Goal: Task Accomplishment & Management: Manage account settings

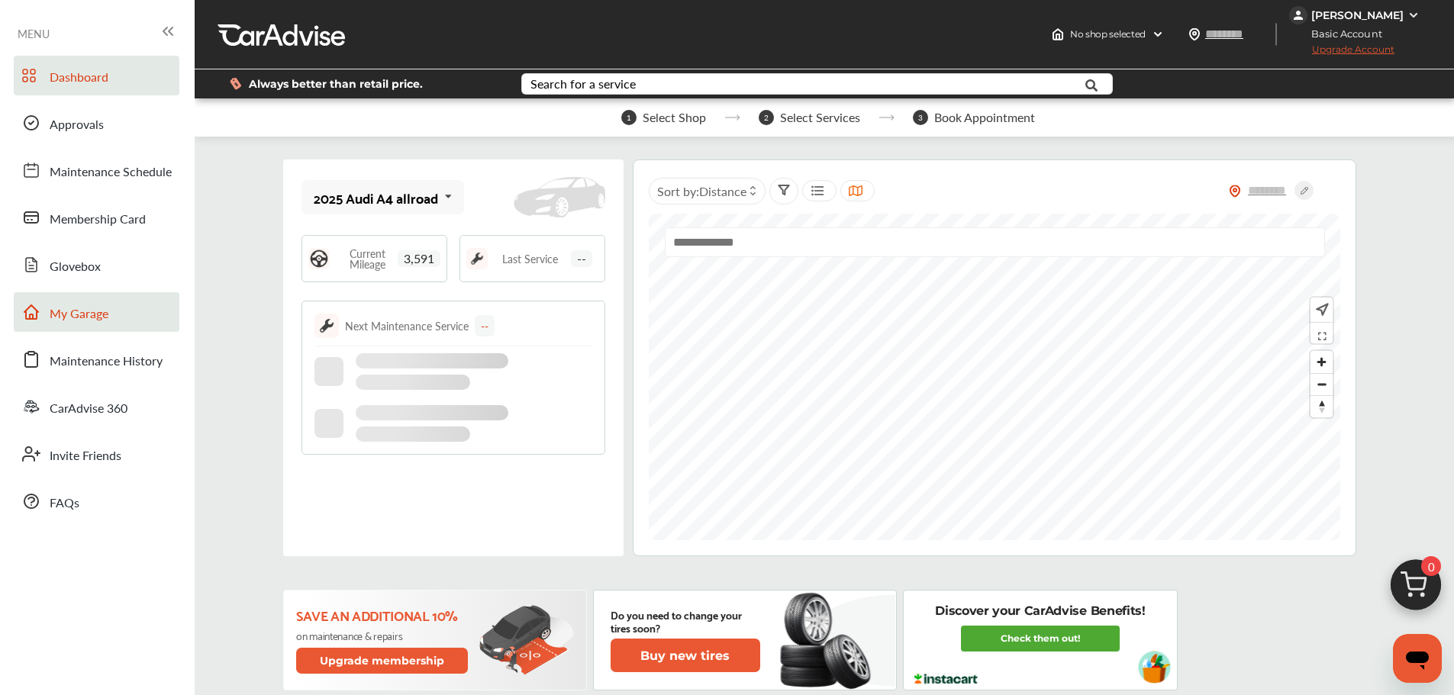
drag, startPoint x: 120, startPoint y: 314, endPoint x: 124, endPoint y: 304, distance: 10.6
click at [120, 314] on link "My Garage" at bounding box center [97, 312] width 166 height 40
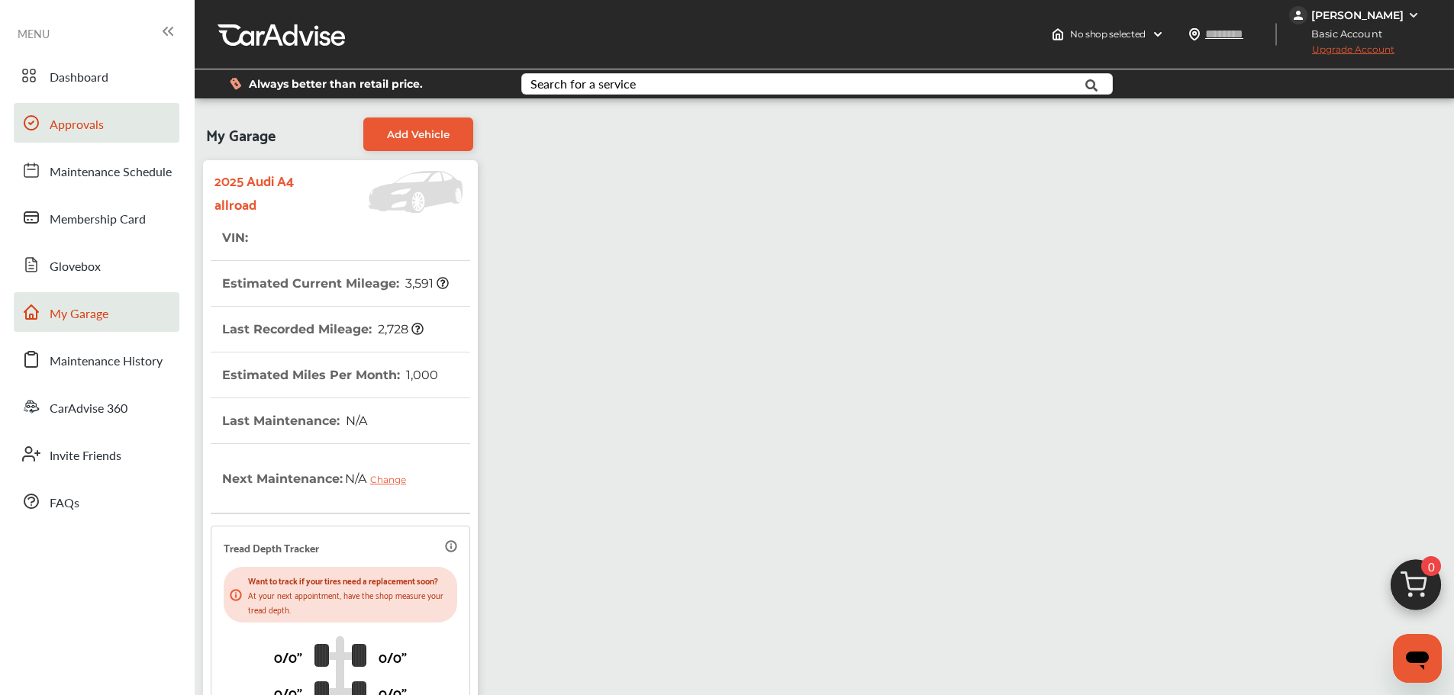
click at [102, 114] on link "Approvals" at bounding box center [97, 123] width 166 height 40
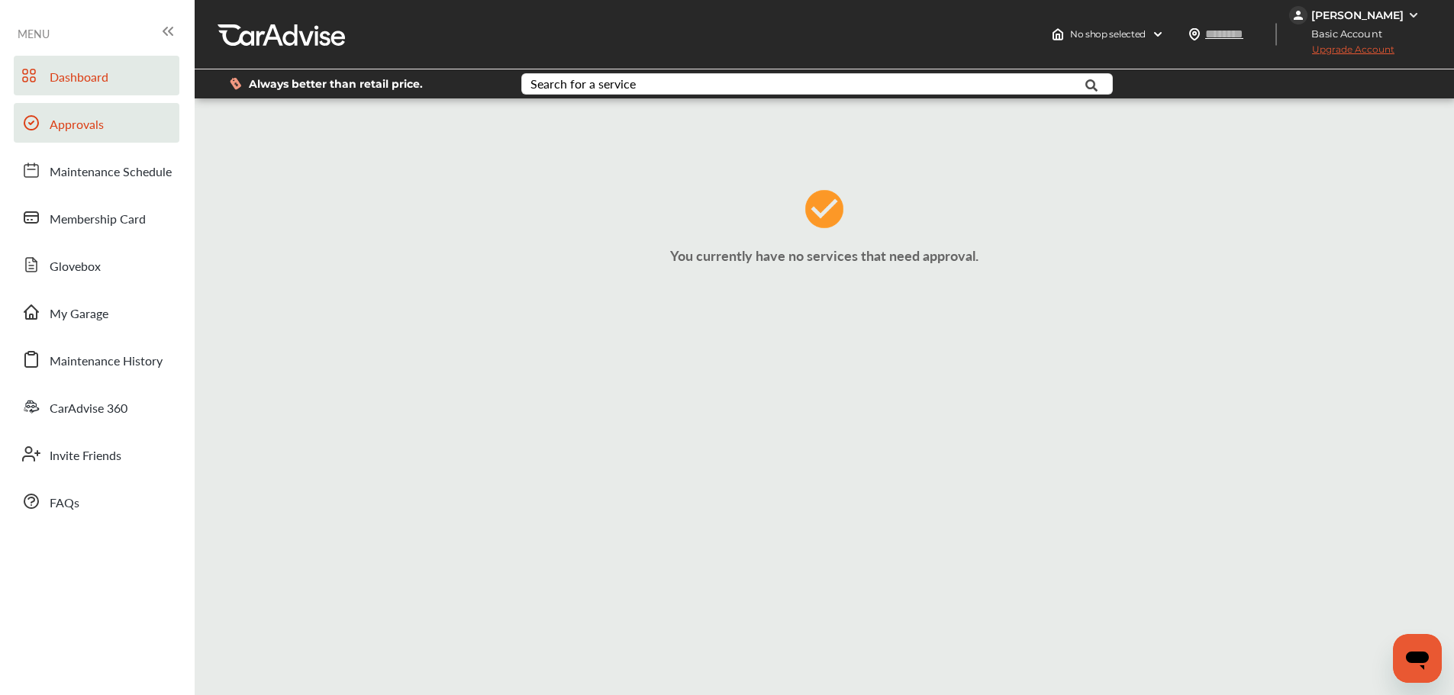
click at [134, 90] on link "Dashboard" at bounding box center [97, 76] width 166 height 40
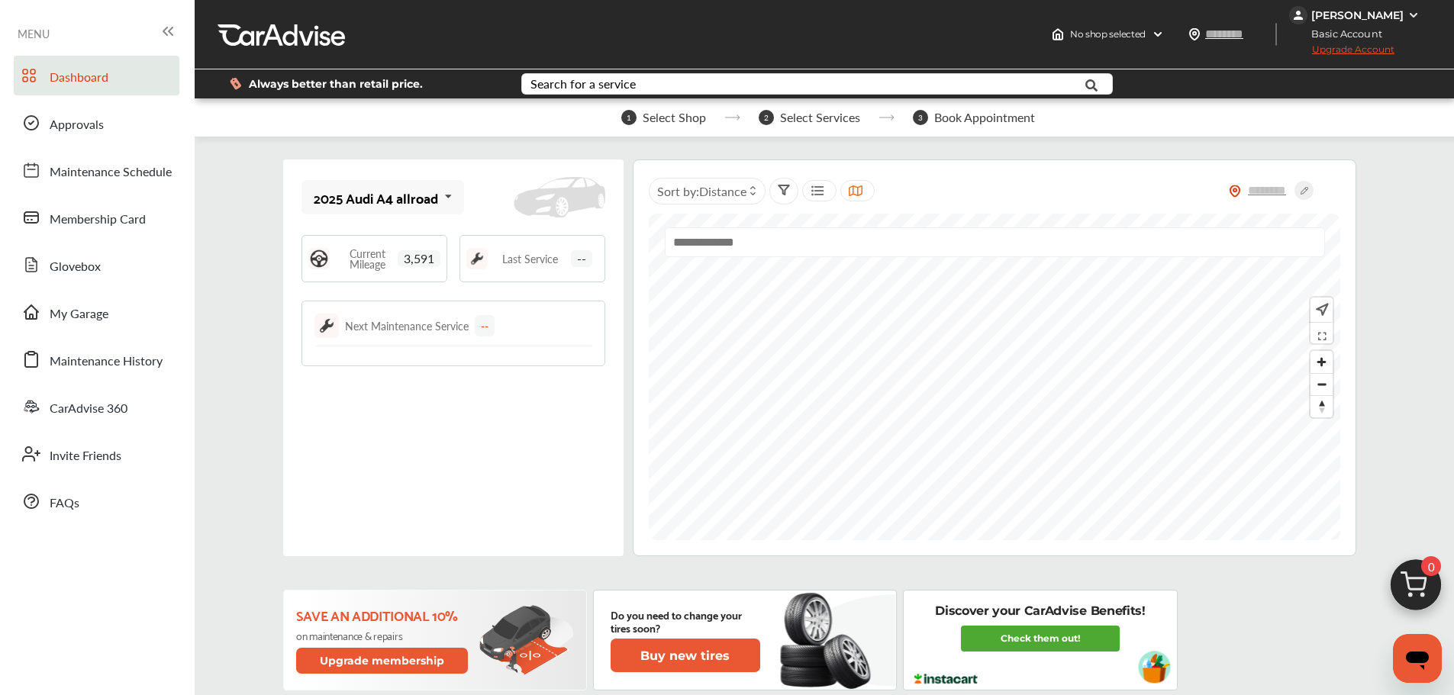
drag, startPoint x: 103, startPoint y: 315, endPoint x: 126, endPoint y: 291, distance: 32.9
click at [103, 315] on span "My Garage" at bounding box center [79, 315] width 59 height 20
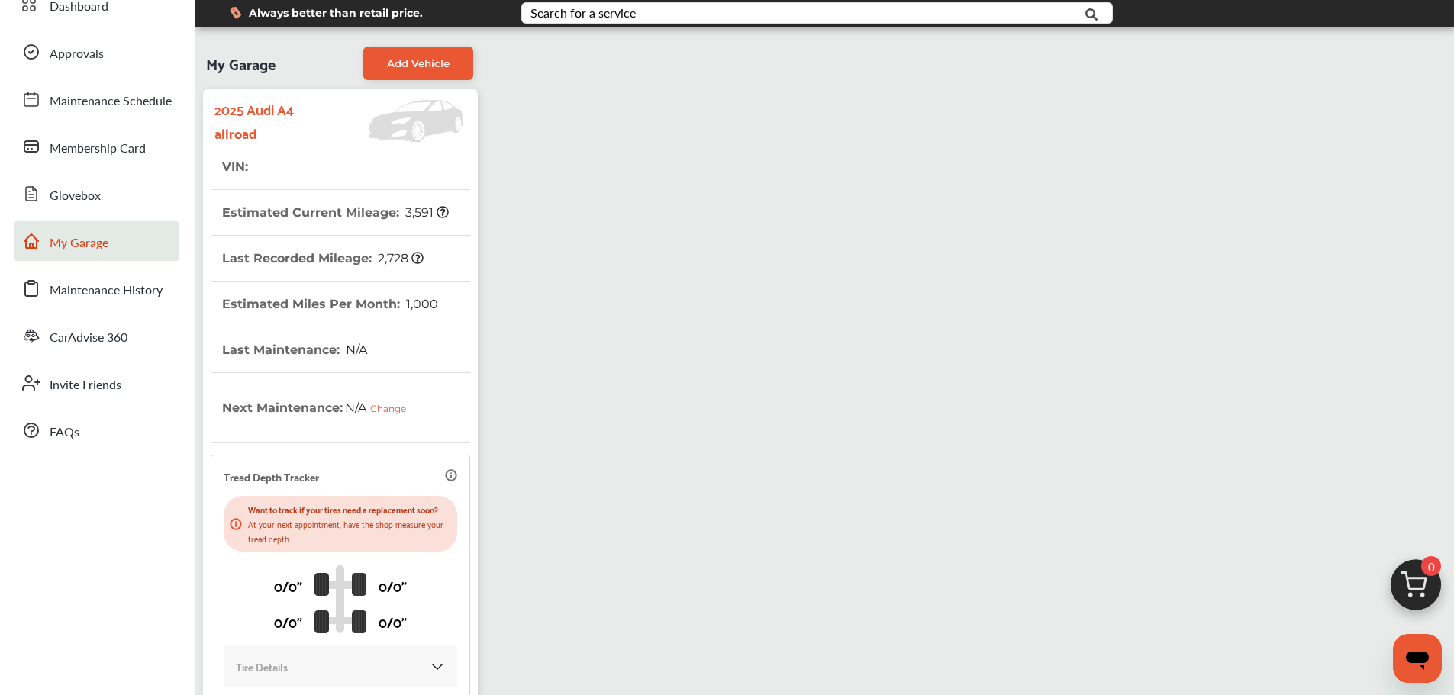
scroll to position [229, 0]
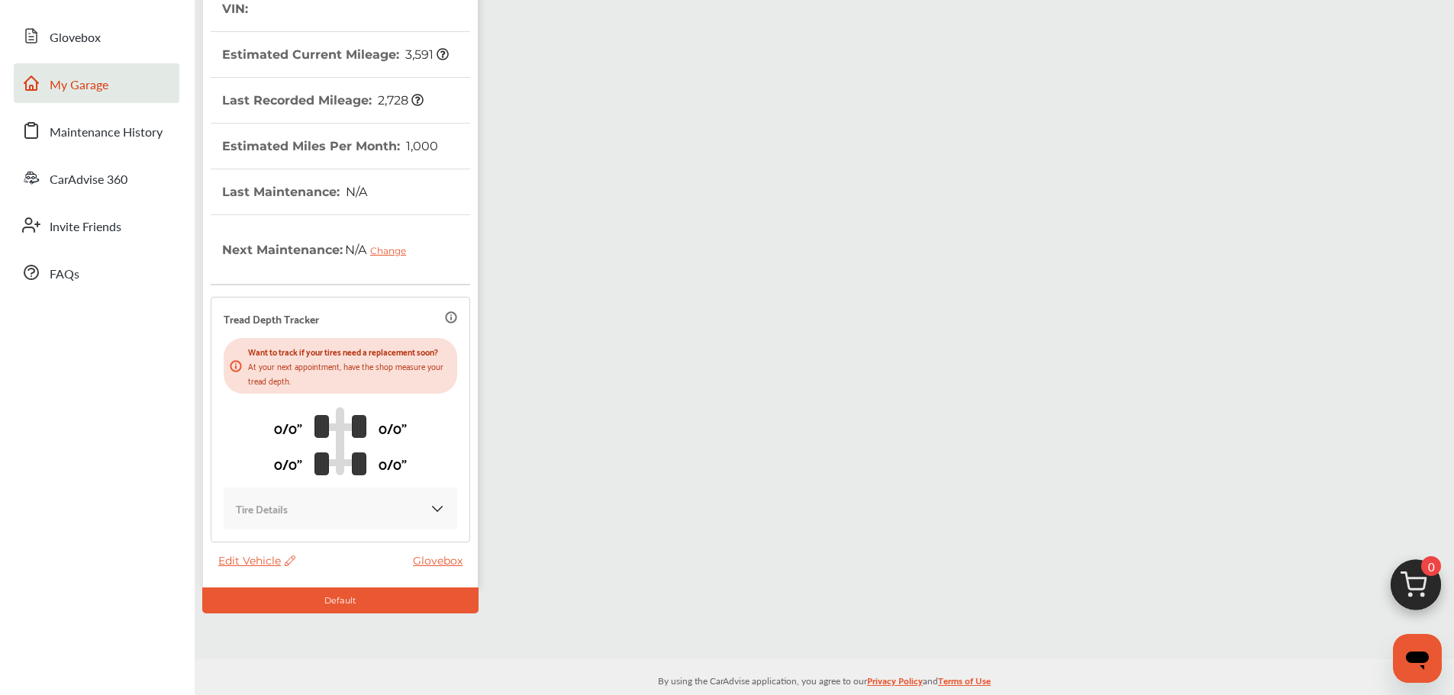
click at [256, 562] on span "Edit Vehicle" at bounding box center [256, 561] width 77 height 14
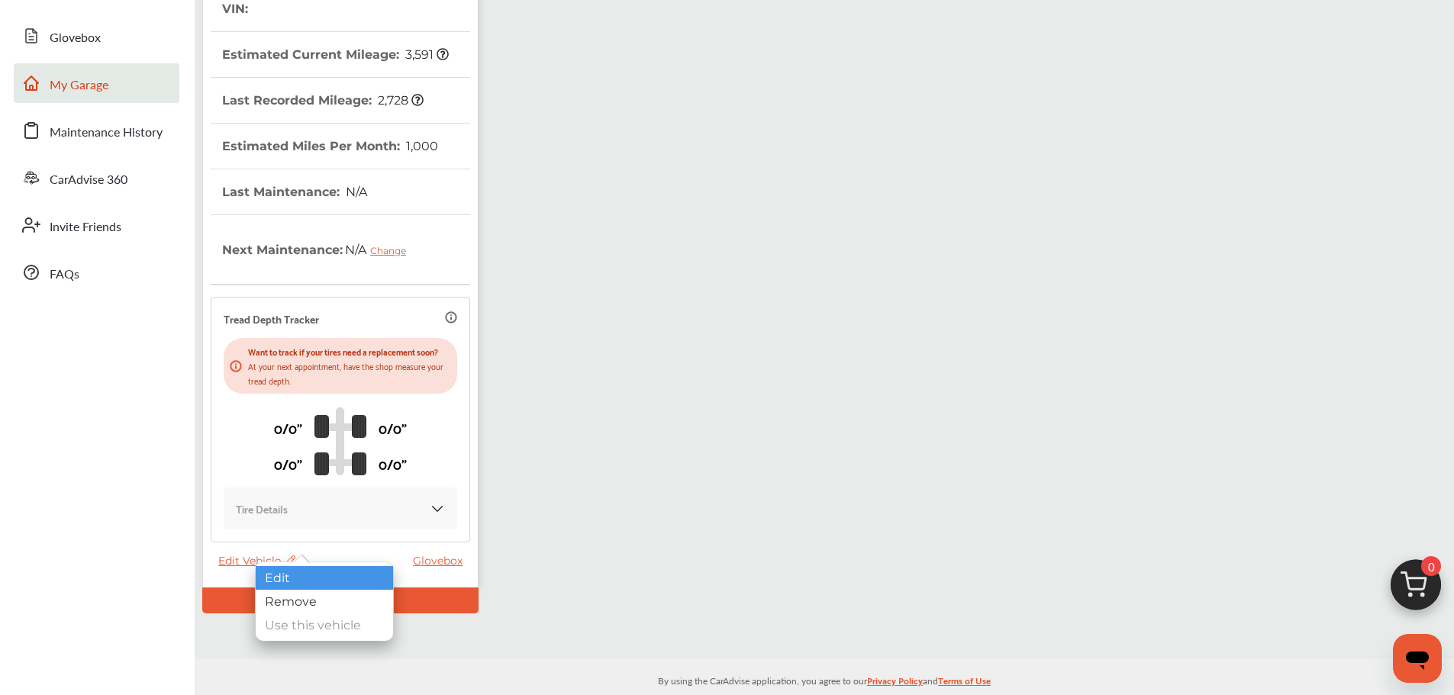
click at [292, 570] on div "Edit" at bounding box center [324, 578] width 137 height 24
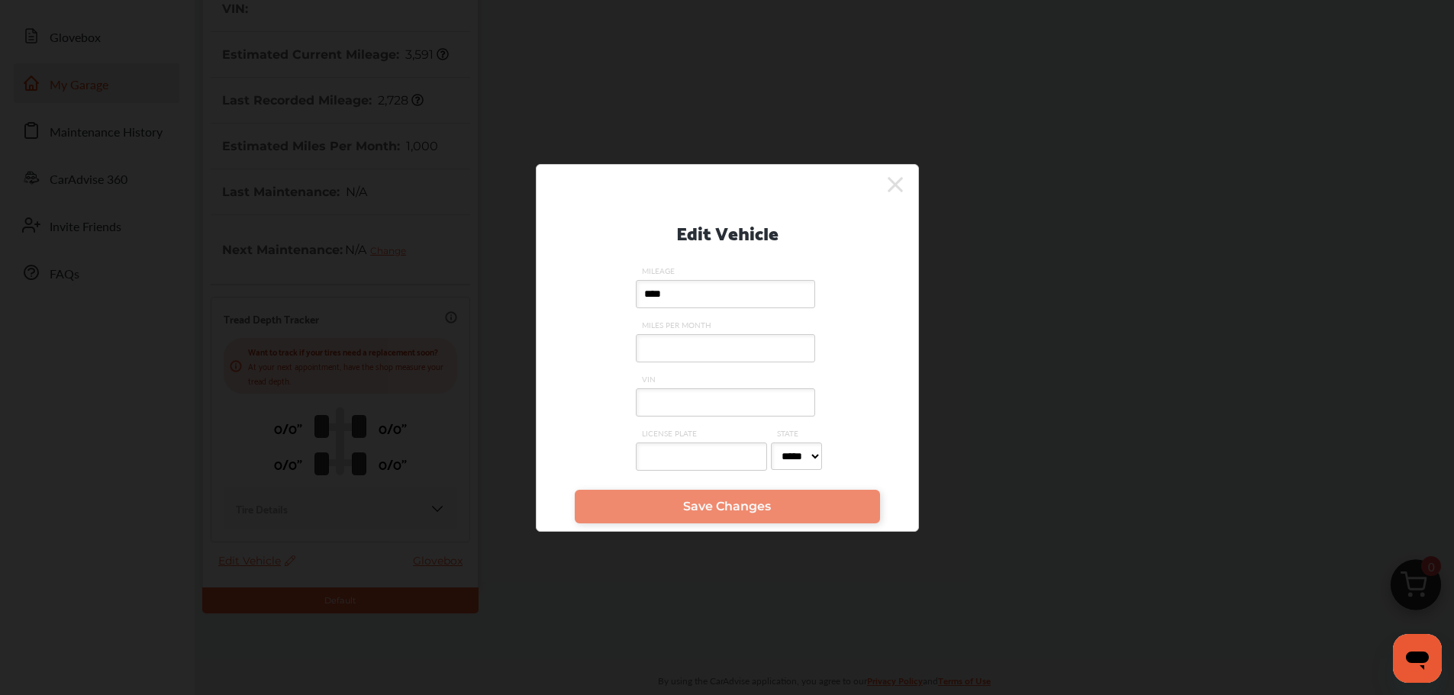
click at [900, 181] on icon at bounding box center [895, 185] width 15 height 24
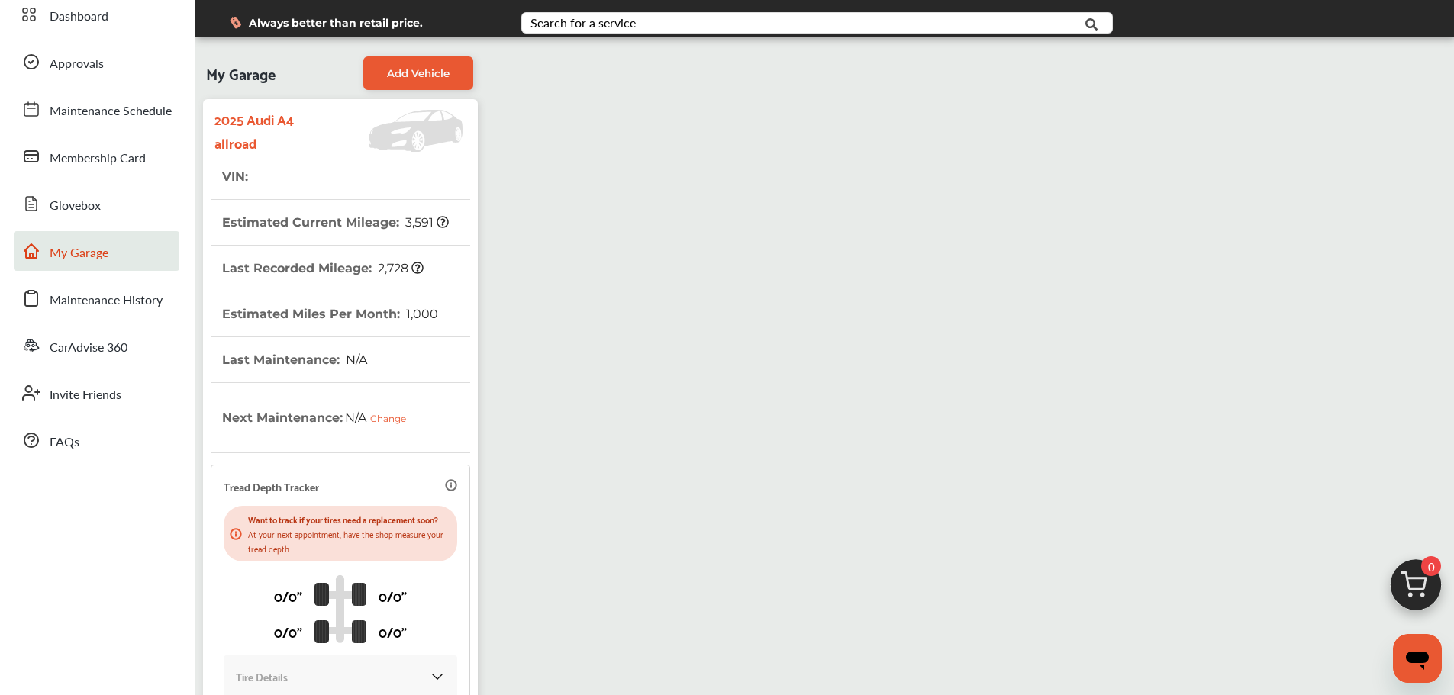
scroll to position [0, 0]
